Goal: Task Accomplishment & Management: Use online tool/utility

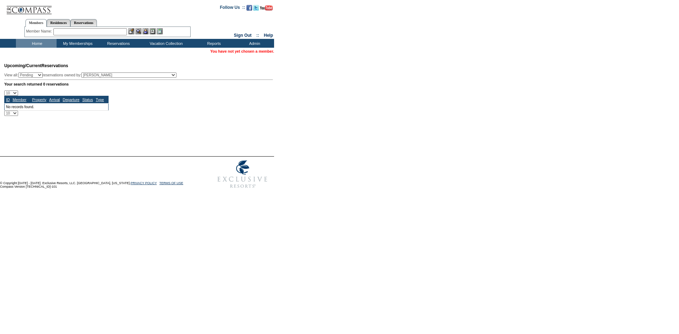
click at [62, 33] on input "text" at bounding box center [90, 31] width 74 height 7
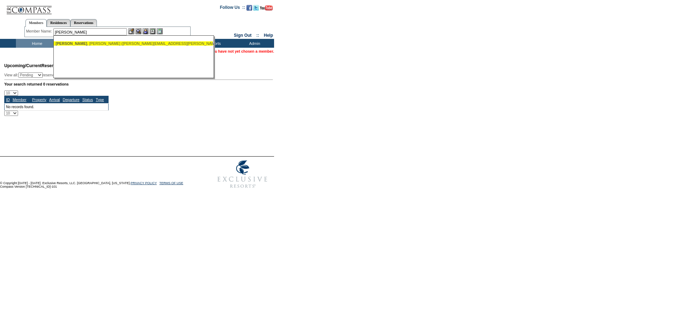
click at [67, 46] on ul "[PERSON_NAME] ([PERSON_NAME][EMAIL_ADDRESS][PERSON_NAME][DOMAIN_NAME])" at bounding box center [133, 44] width 159 height 8
click at [137, 42] on div "[PERSON_NAME] ([PERSON_NAME][EMAIL_ADDRESS][PERSON_NAME][DOMAIN_NAME])" at bounding box center [134, 43] width 156 height 4
type input "[PERSON_NAME] ([PERSON_NAME][EMAIL_ADDRESS][PERSON_NAME][DOMAIN_NAME])"
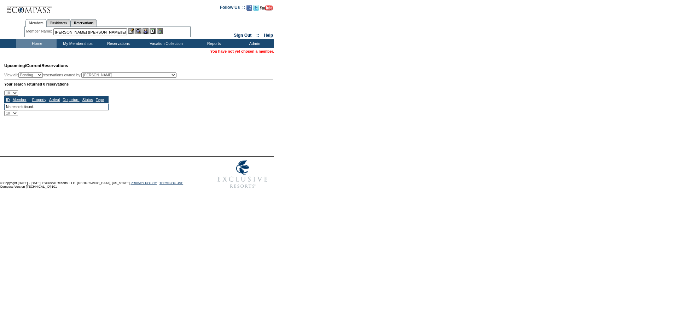
click at [141, 33] on img at bounding box center [139, 31] width 6 height 6
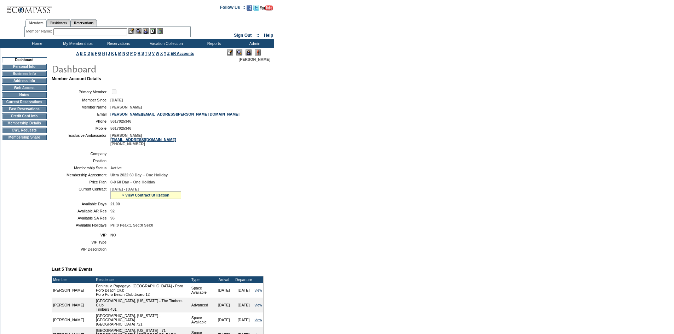
click at [246, 53] on img at bounding box center [249, 53] width 6 height 6
